Goal: Find specific page/section: Find specific page/section

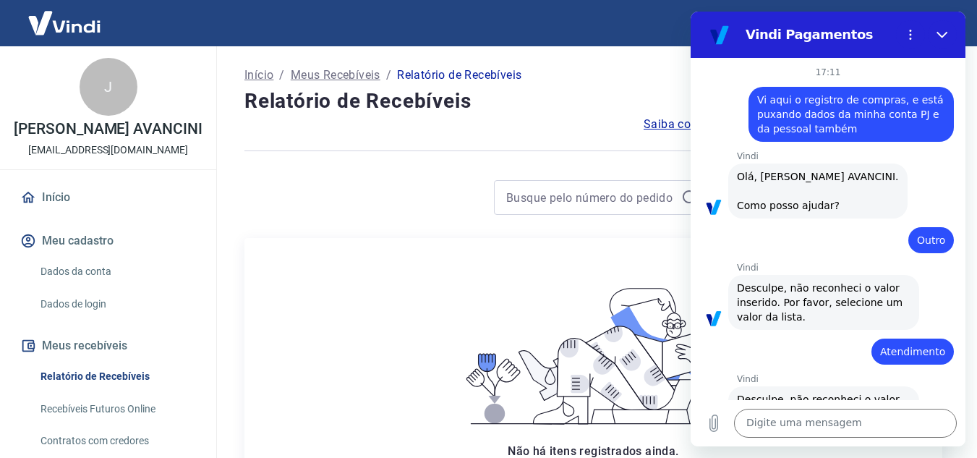
scroll to position [3384, 0]
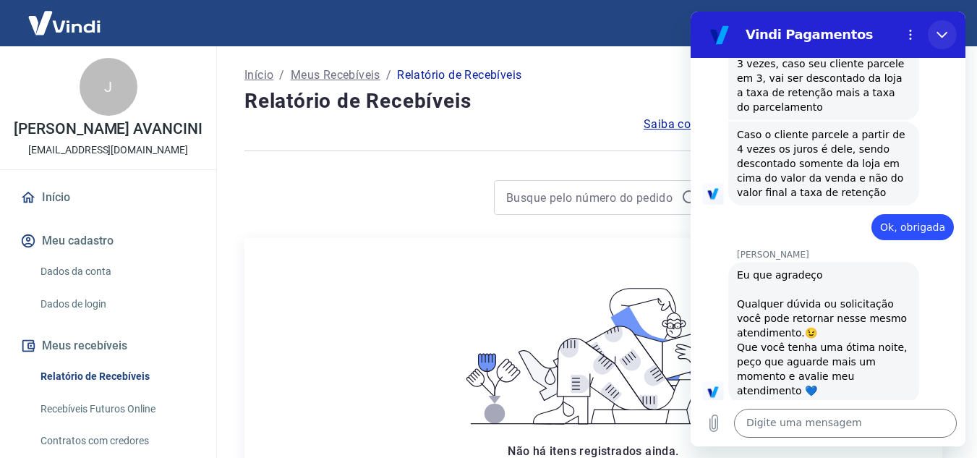
click at [950, 41] on button "Fechar" at bounding box center [942, 34] width 29 height 29
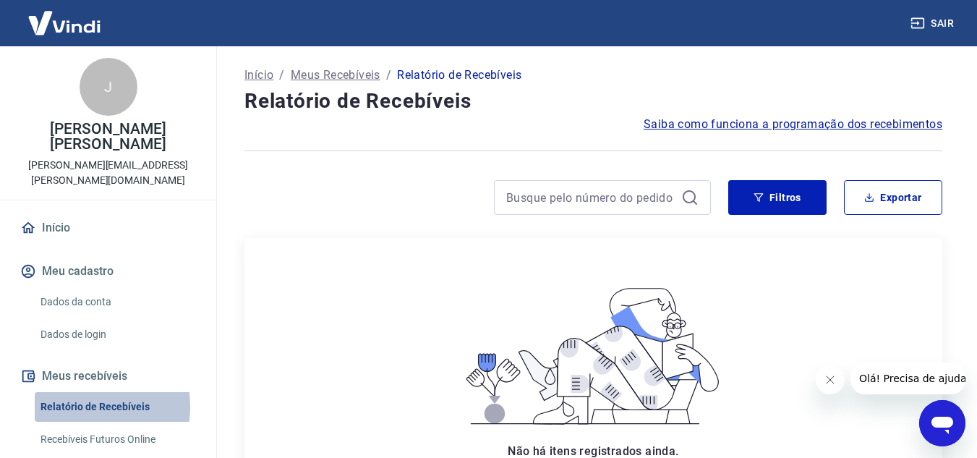
click at [74, 392] on link "Relatório de Recebíveis" at bounding box center [117, 407] width 164 height 30
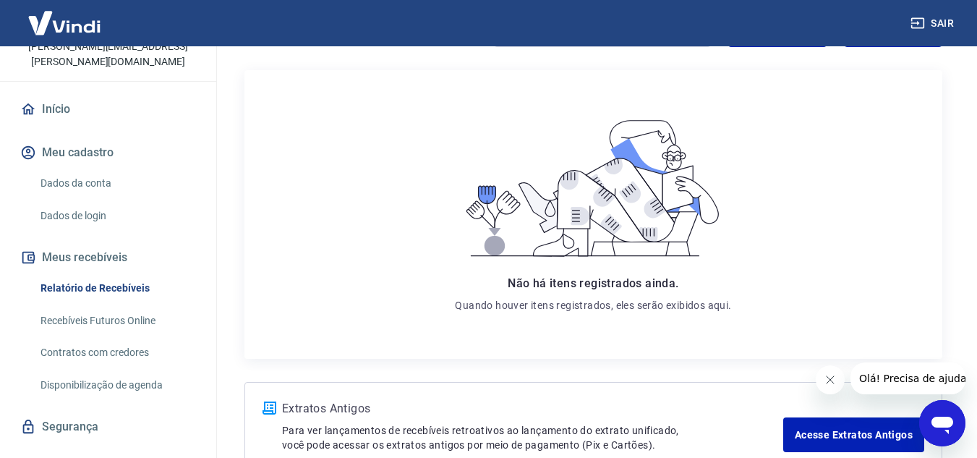
scroll to position [132, 0]
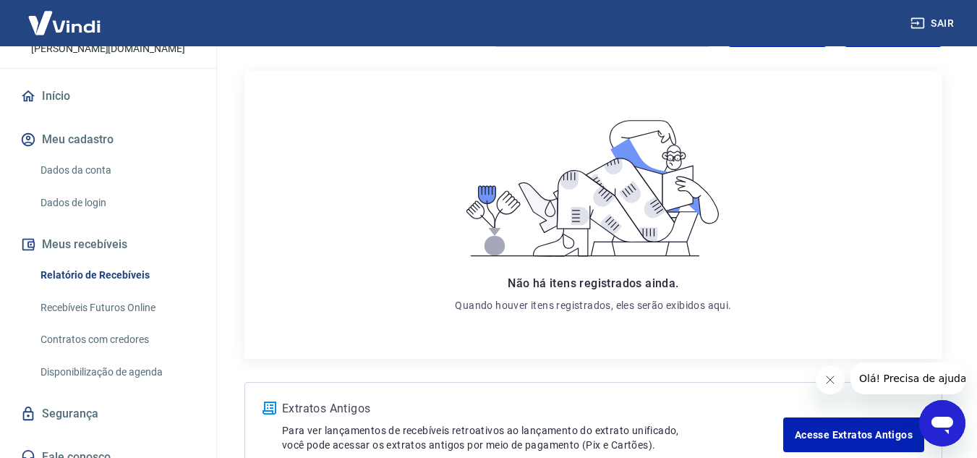
click at [116, 295] on link "Recebíveis Futuros Online" at bounding box center [117, 308] width 164 height 30
